Goal: Information Seeking & Learning: Learn about a topic

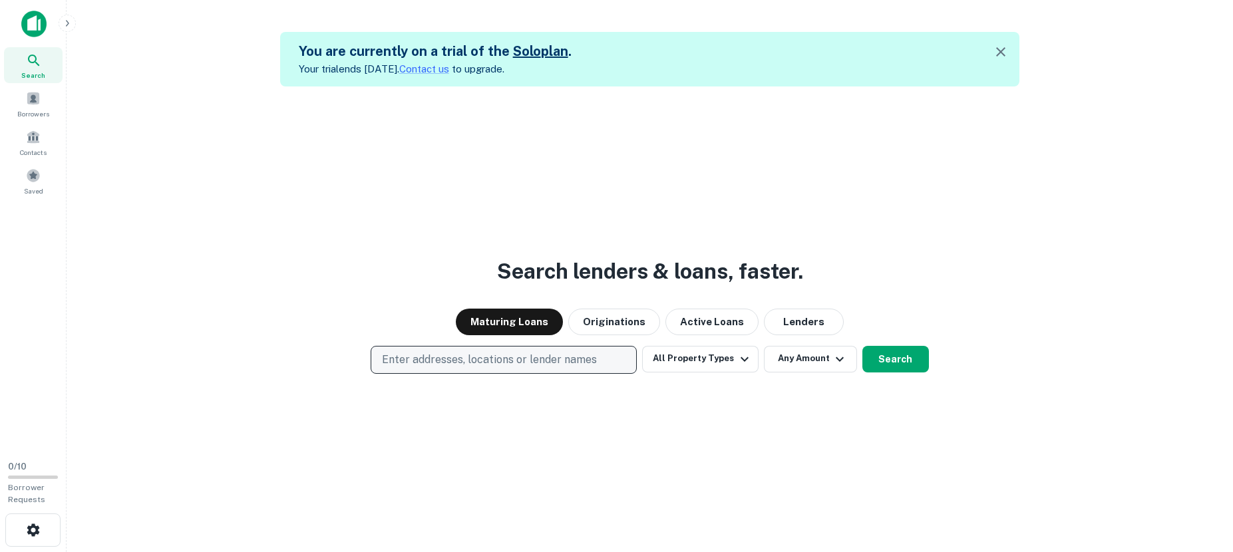
click at [568, 364] on p "Enter addresses, locations or lender names" at bounding box center [489, 360] width 215 height 16
type input "******"
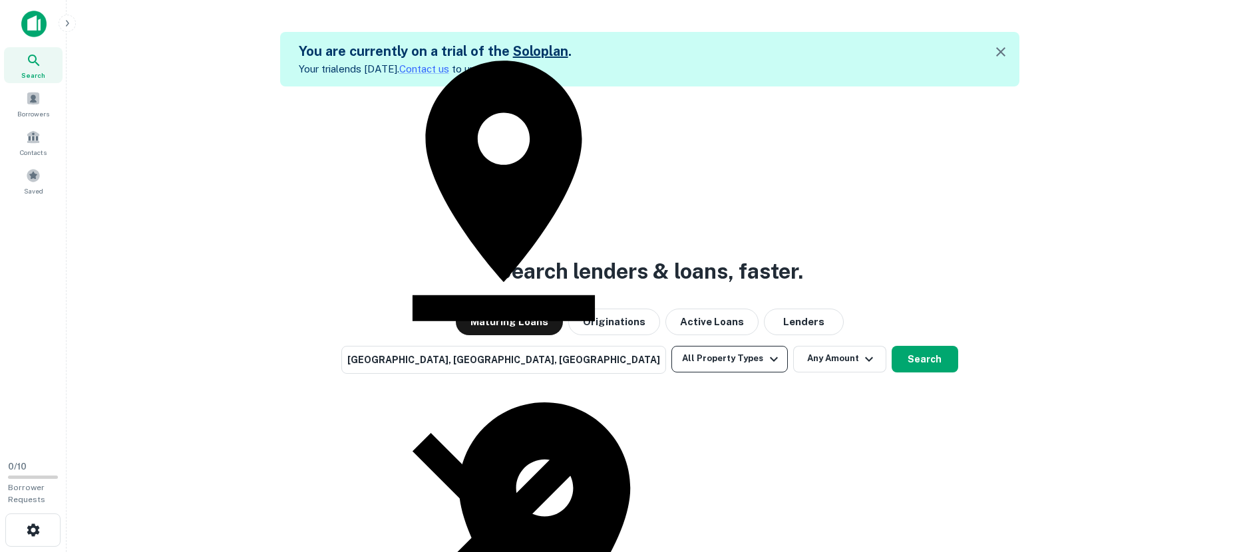
click at [766, 365] on icon "button" at bounding box center [774, 359] width 16 height 16
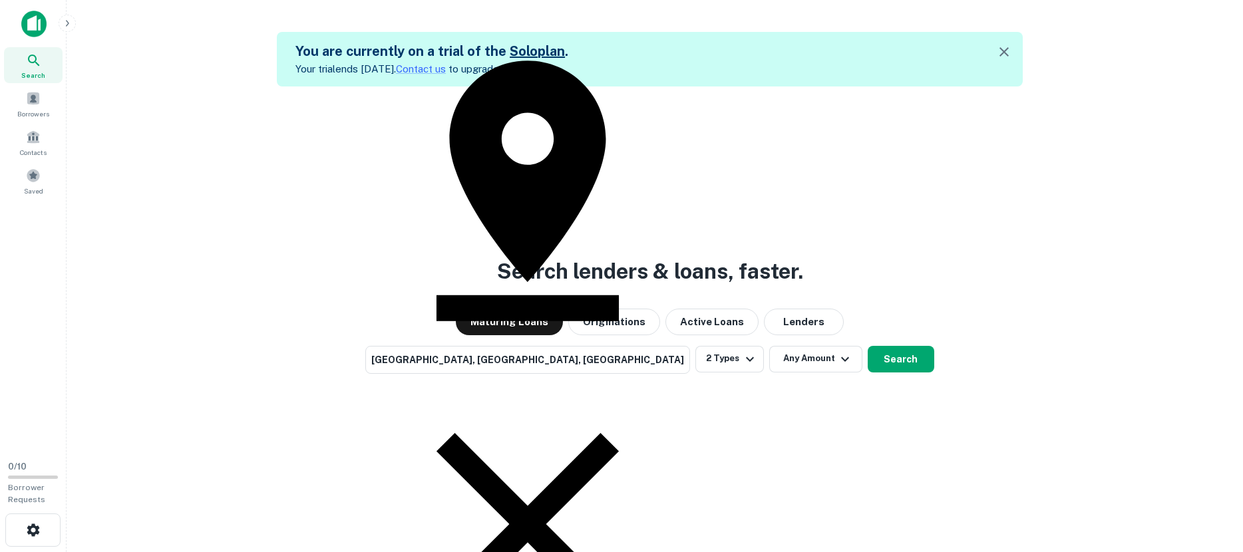
click at [860, 552] on div at bounding box center [616, 552] width 1233 height 0
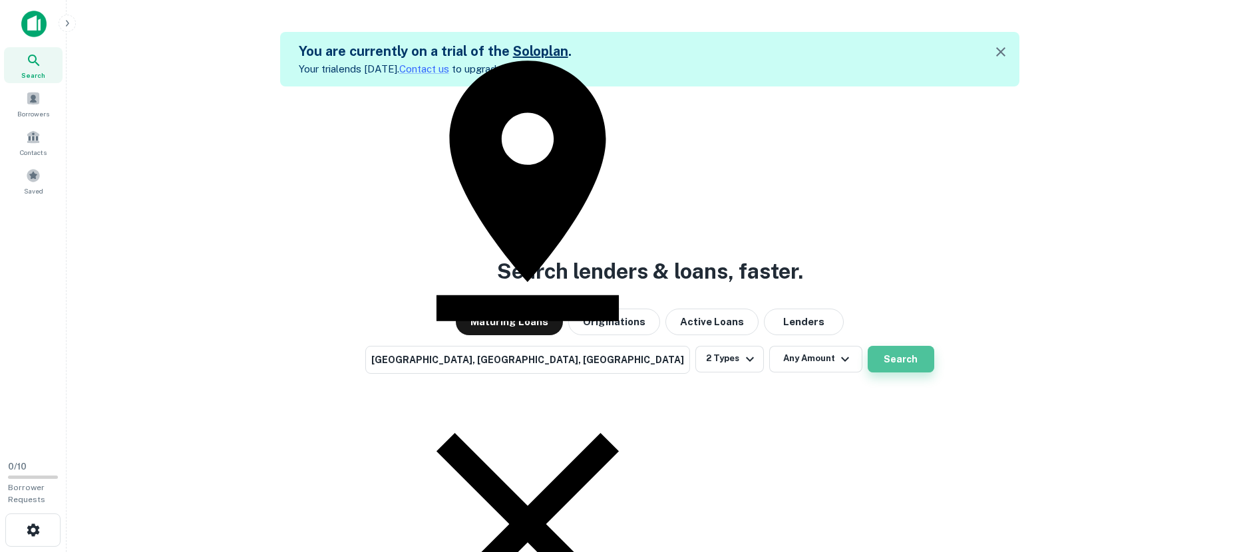
click at [868, 360] on button "Search" at bounding box center [901, 359] width 67 height 27
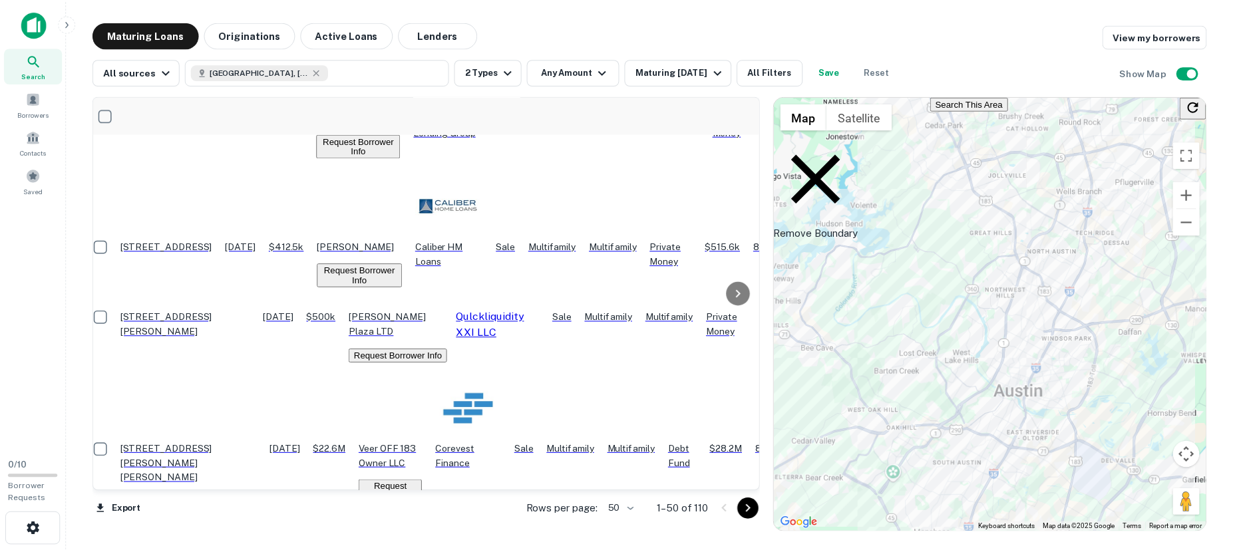
scroll to position [1065, 0]
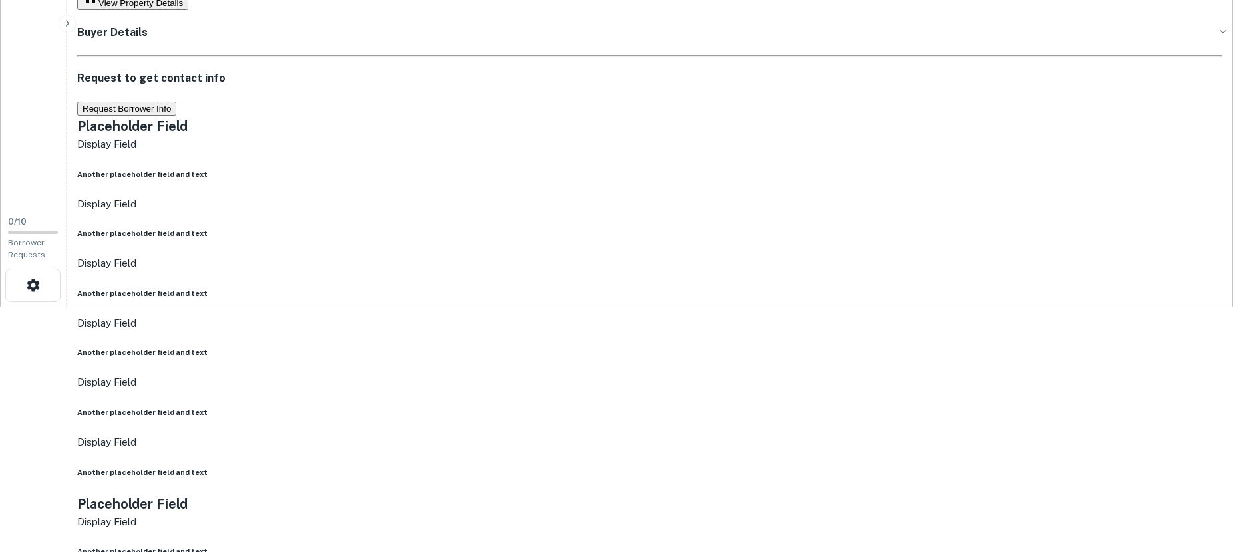
scroll to position [266, 0]
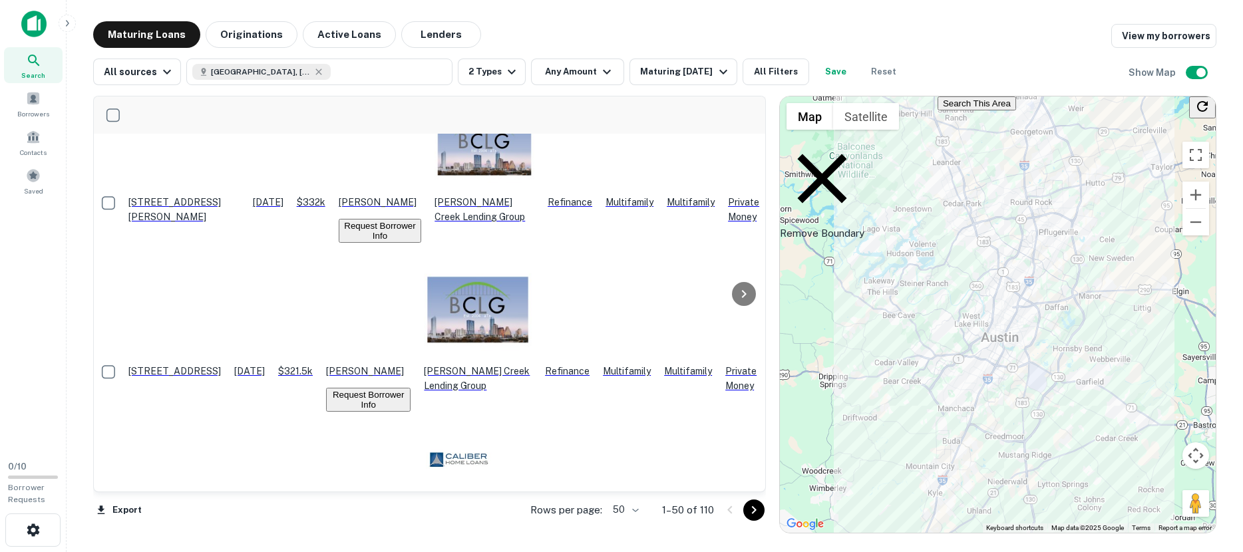
scroll to position [799, 0]
